Goal: Task Accomplishment & Management: Manage account settings

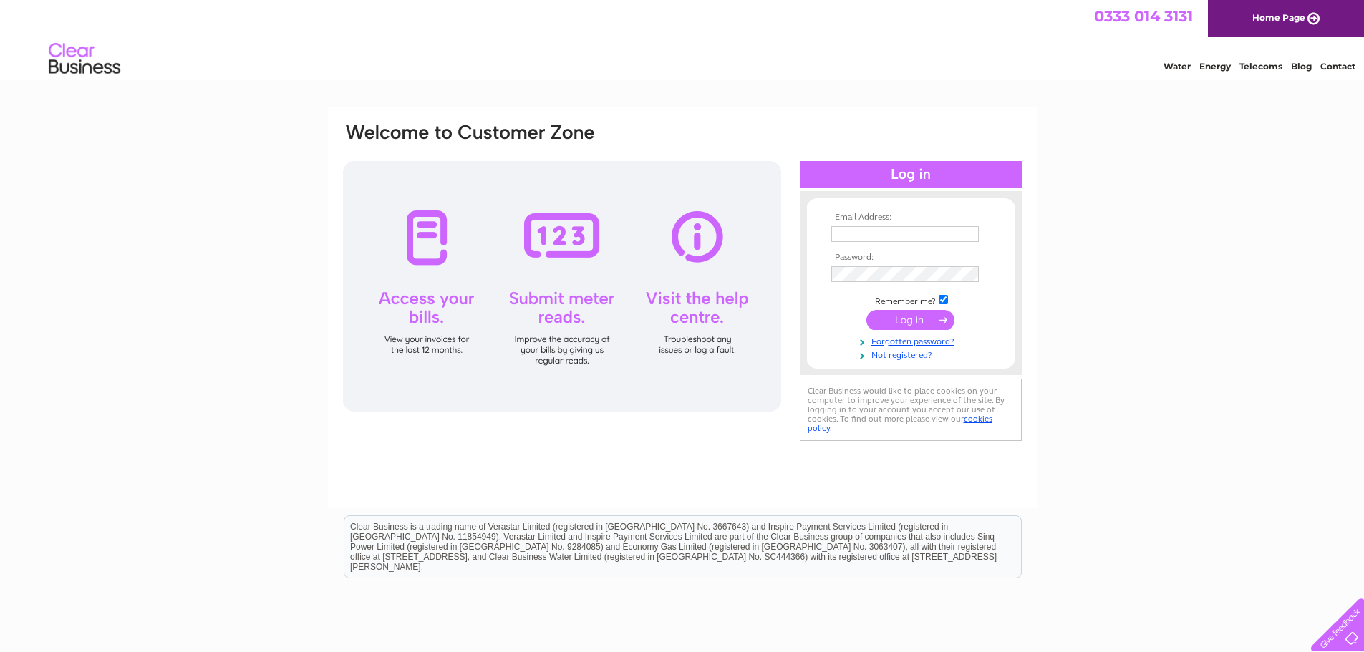
type input "[PERSON_NAME][EMAIL_ADDRESS][DOMAIN_NAME]"
click at [898, 325] on input "submit" at bounding box center [910, 320] width 88 height 20
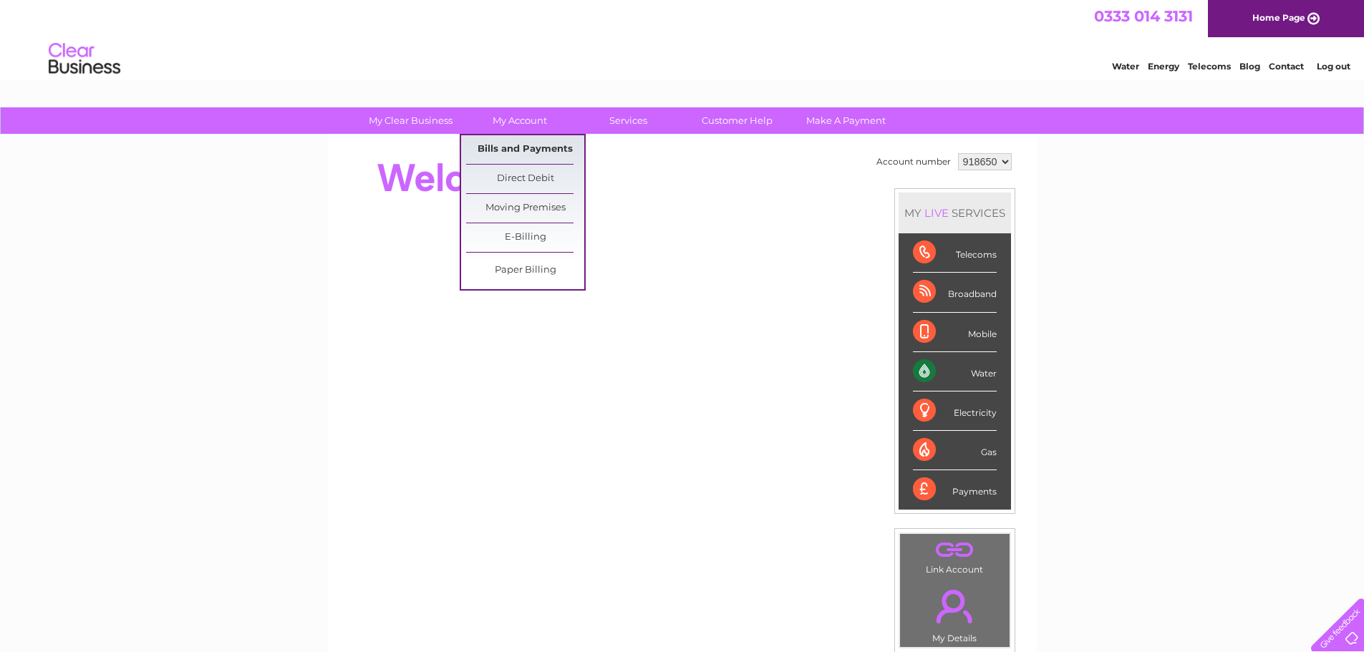
click at [517, 147] on link "Bills and Payments" at bounding box center [525, 149] width 118 height 29
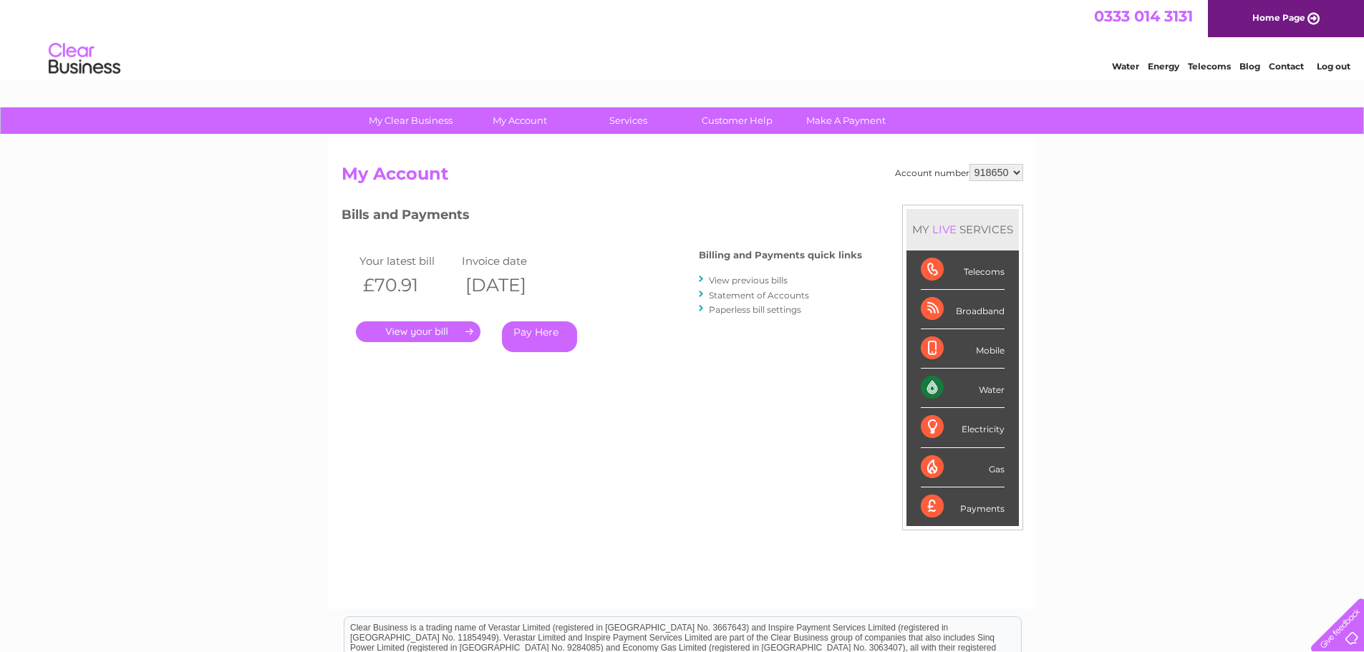
click at [438, 333] on link "." at bounding box center [418, 331] width 125 height 21
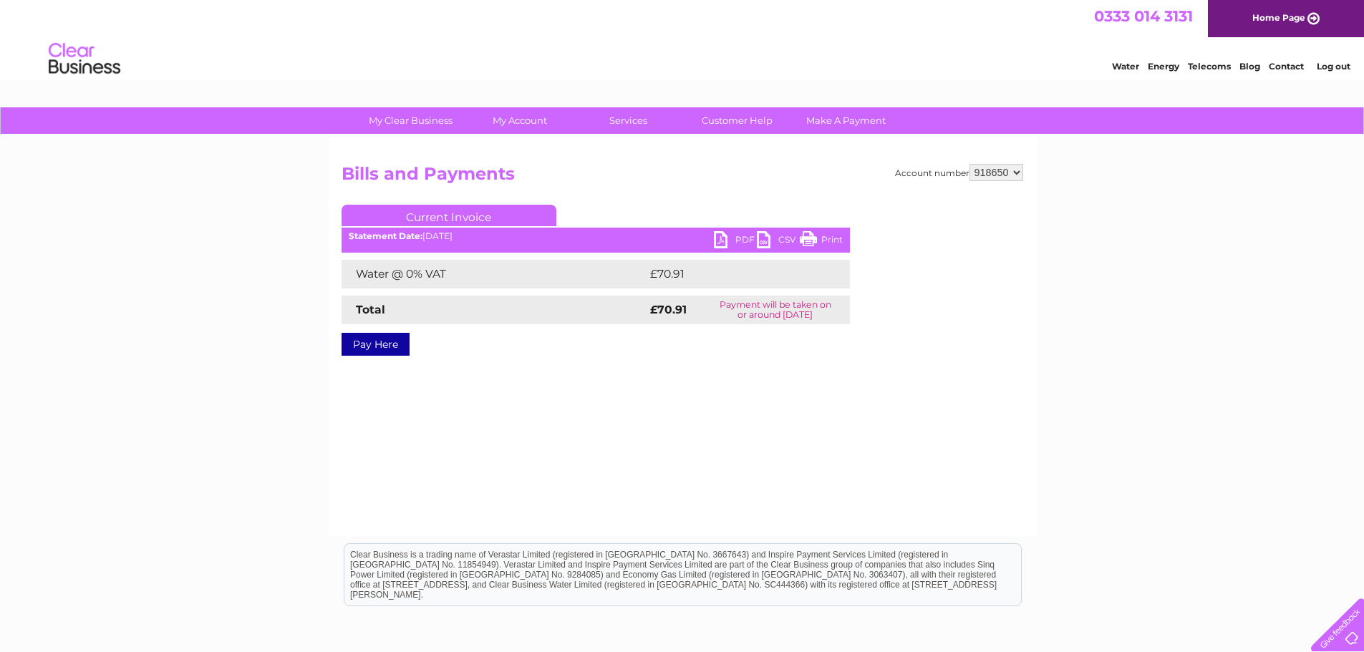
click at [734, 239] on link "PDF" at bounding box center [735, 241] width 43 height 21
